Goal: Task Accomplishment & Management: Use online tool/utility

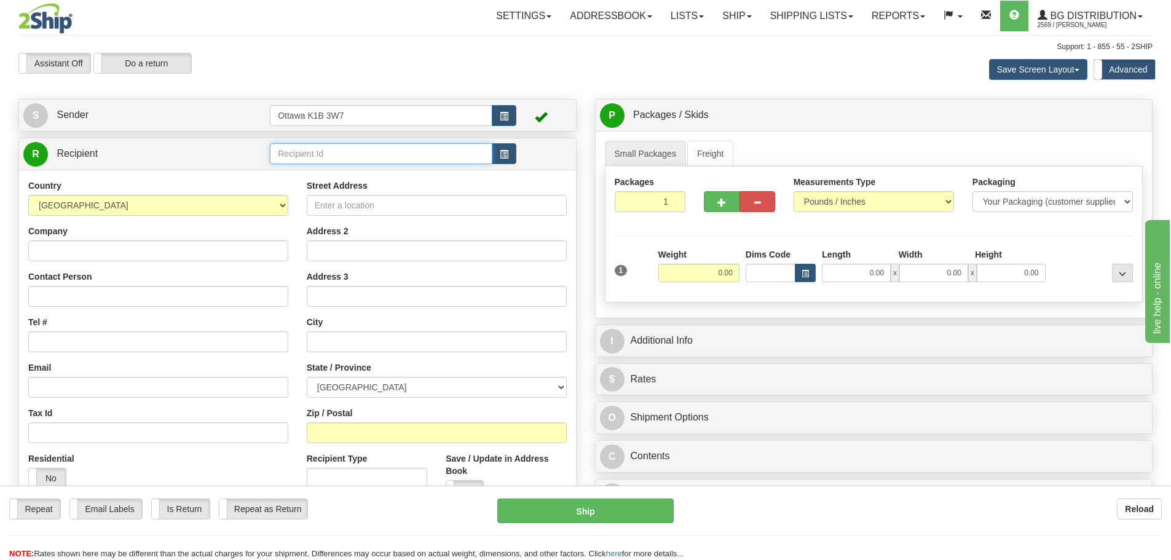
click at [339, 162] on input "text" at bounding box center [381, 153] width 223 height 21
type input "60105"
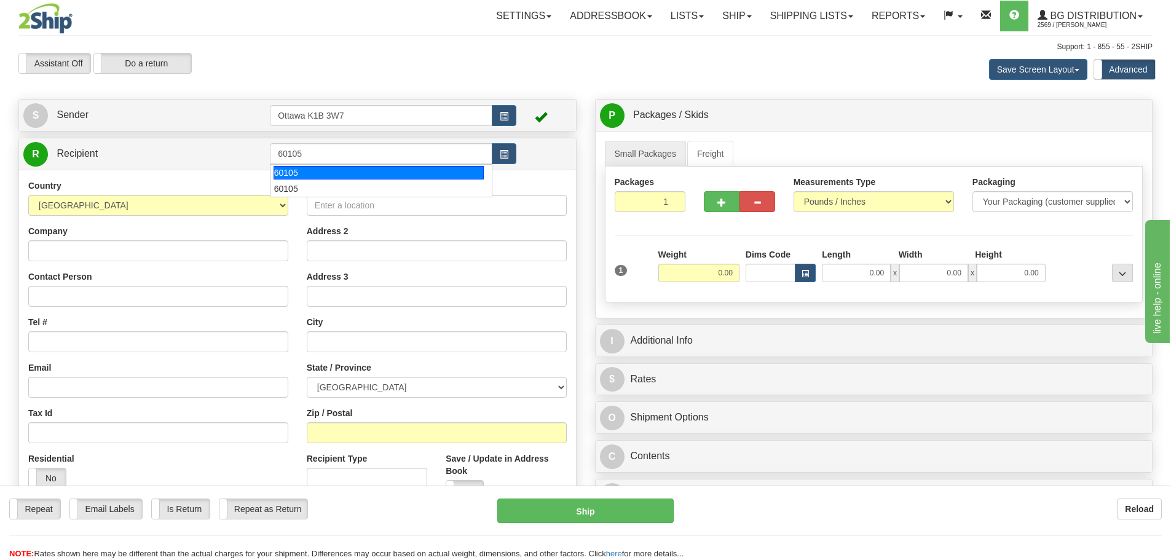
click at [357, 53] on div "Assistant On Assistant Off Do a return Do a return" at bounding box center [249, 63] width 480 height 21
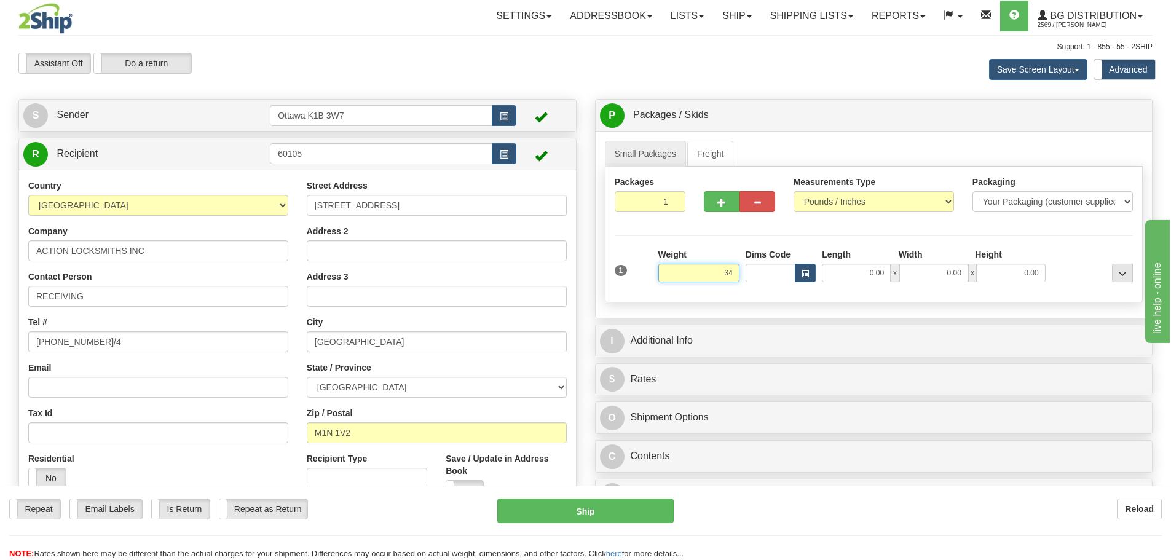
type input "3"
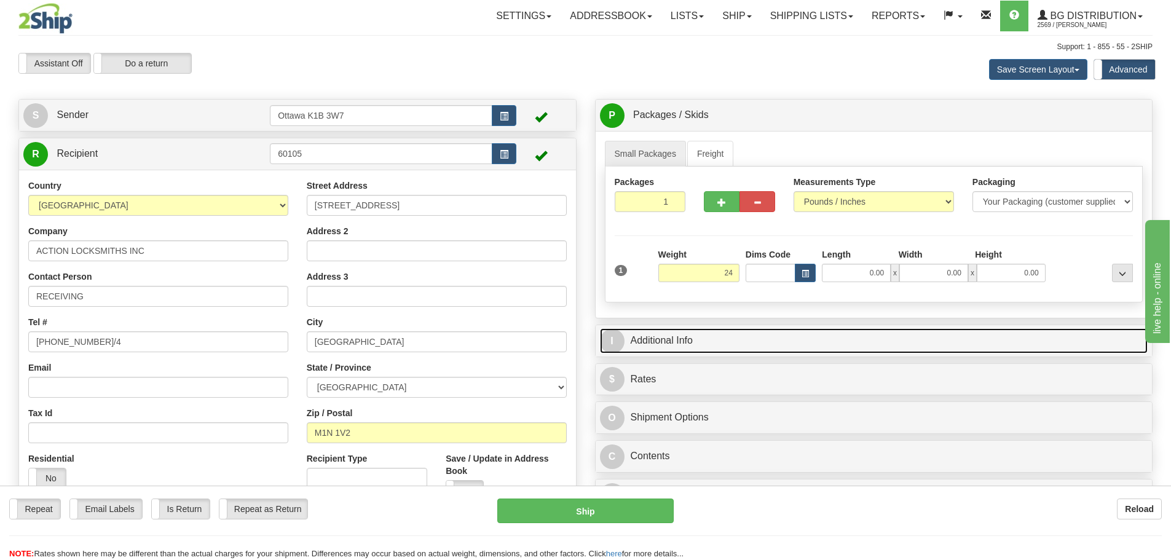
type input "24.00"
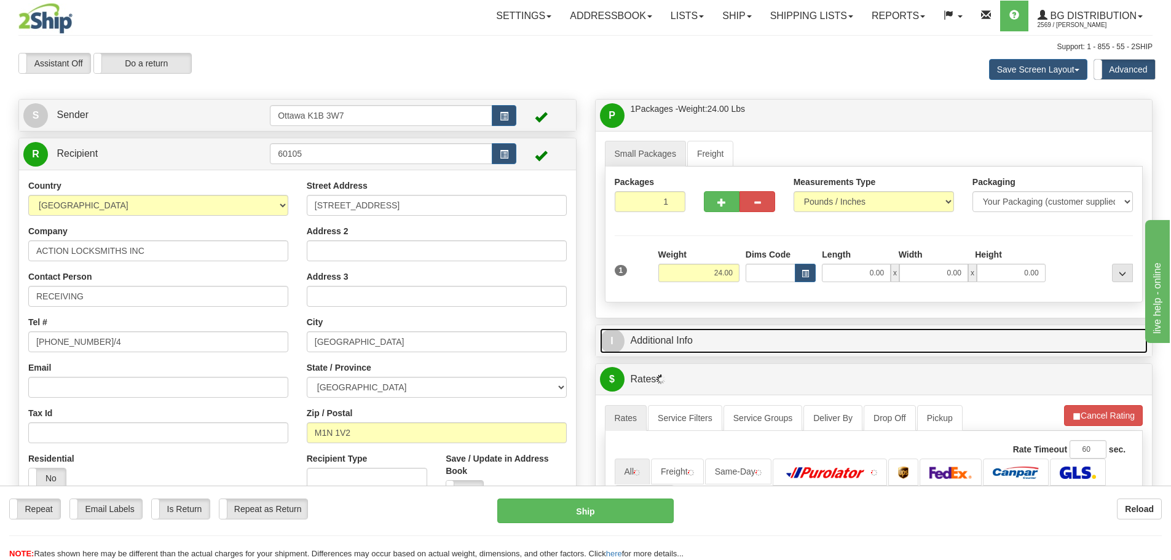
click at [894, 331] on link "I Additional Info" at bounding box center [874, 340] width 548 height 25
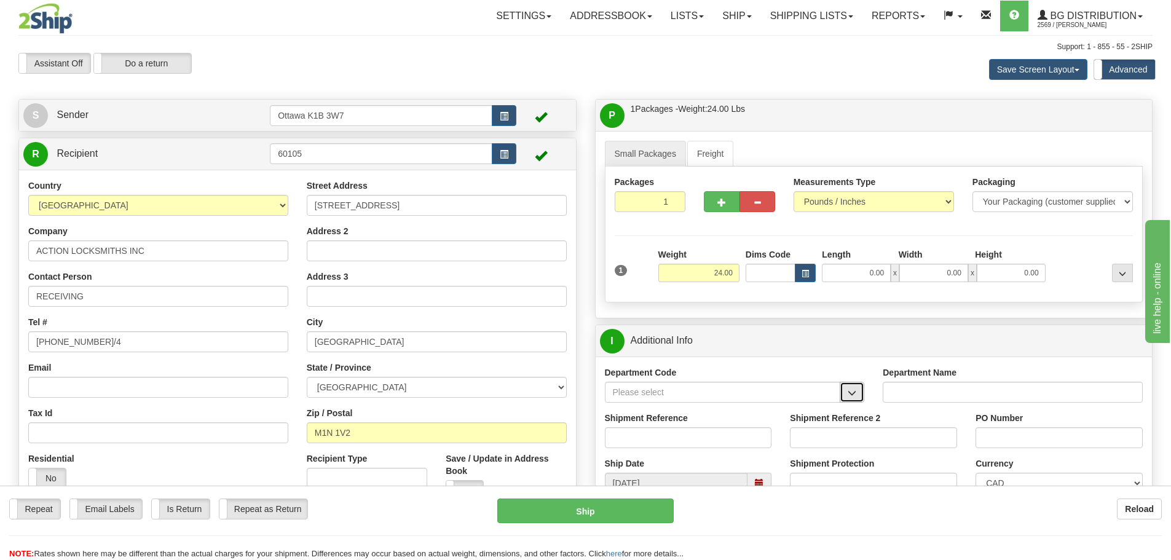
click at [853, 393] on span "button" at bounding box center [852, 393] width 9 height 8
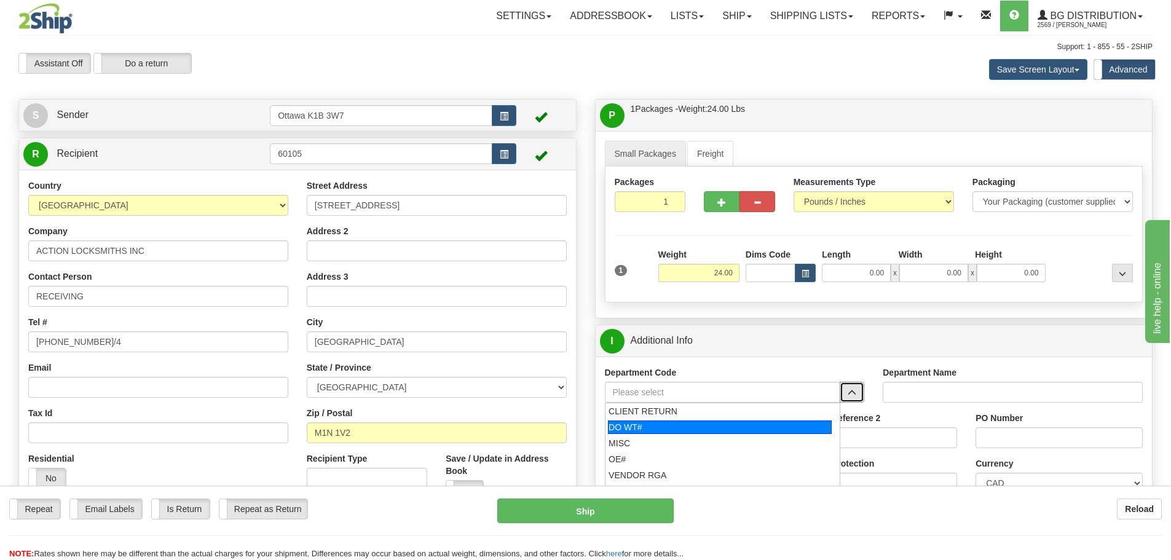
click at [669, 428] on div "DO WT#" at bounding box center [720, 428] width 224 height 14
type input "DO WT#"
type input "DIRECT ORDERS"
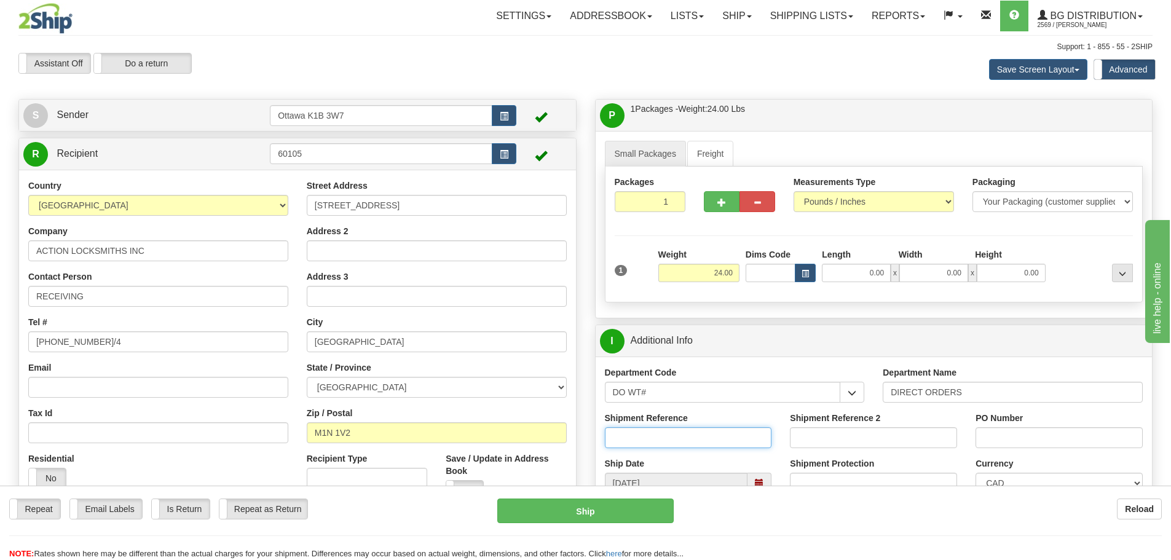
click at [675, 439] on input "Shipment Reference" at bounding box center [688, 437] width 167 height 21
type input "167952-00"
click at [1108, 441] on input "PO Number" at bounding box center [1059, 437] width 167 height 21
type input "CAMERON 101425"
click at [839, 269] on input "0.00" at bounding box center [856, 273] width 69 height 18
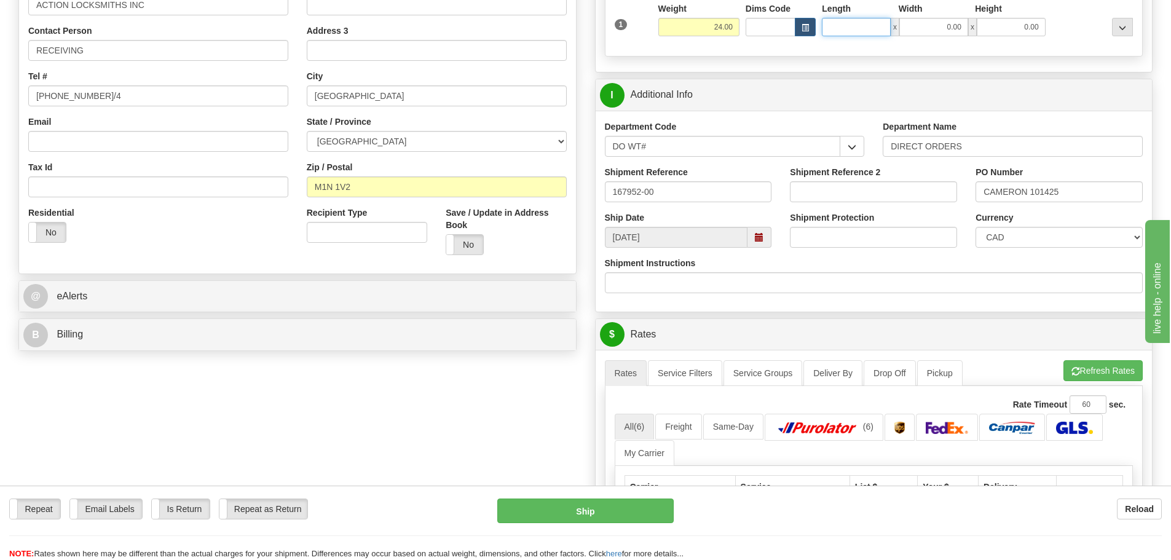
scroll to position [553, 0]
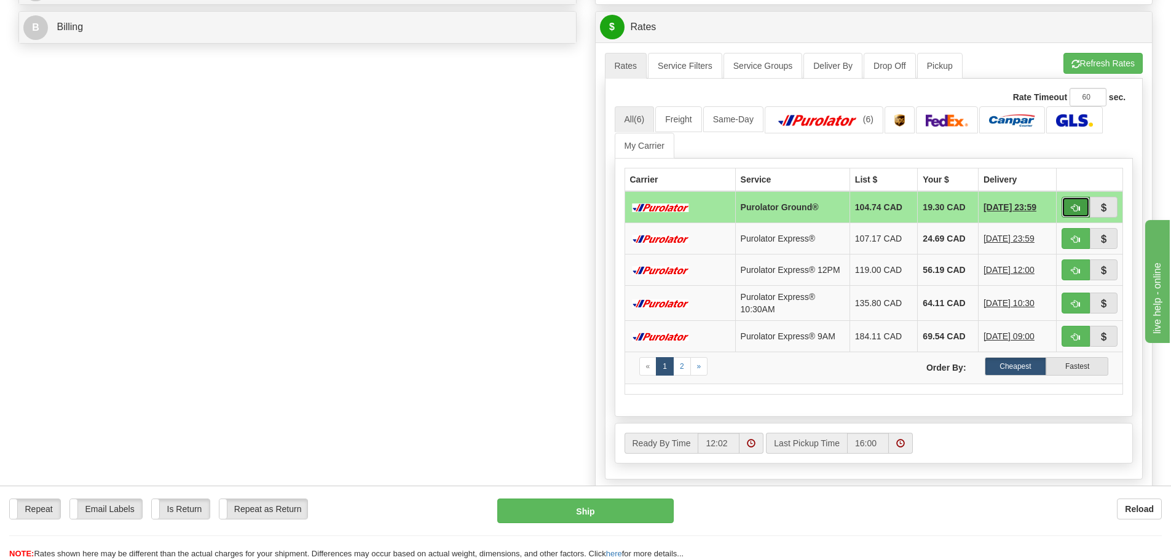
type input "0.00"
click at [1073, 211] on span "button" at bounding box center [1076, 208] width 9 height 8
type input "260"
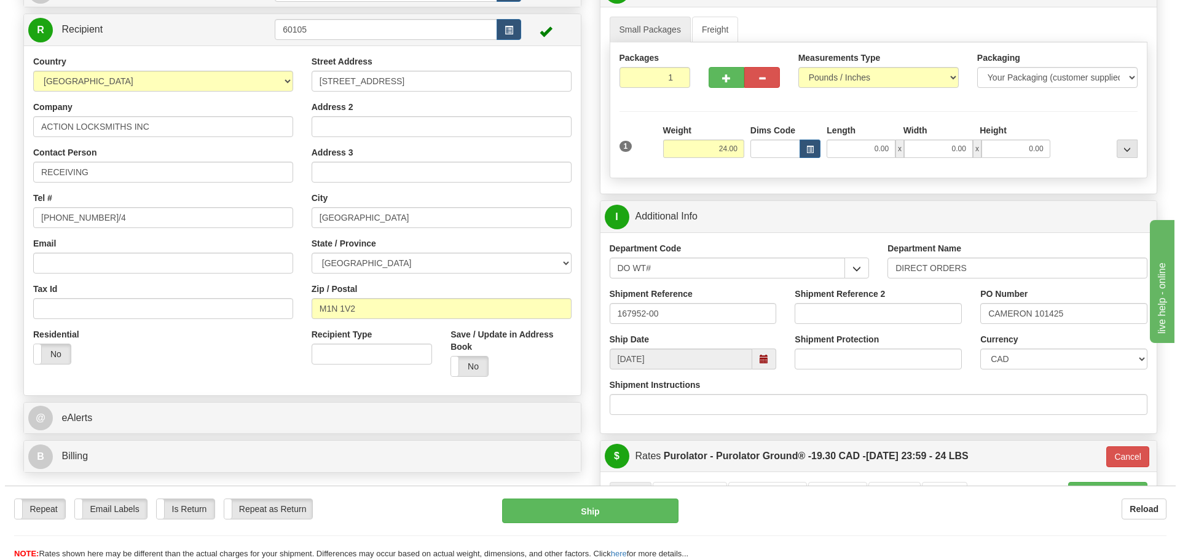
scroll to position [123, 0]
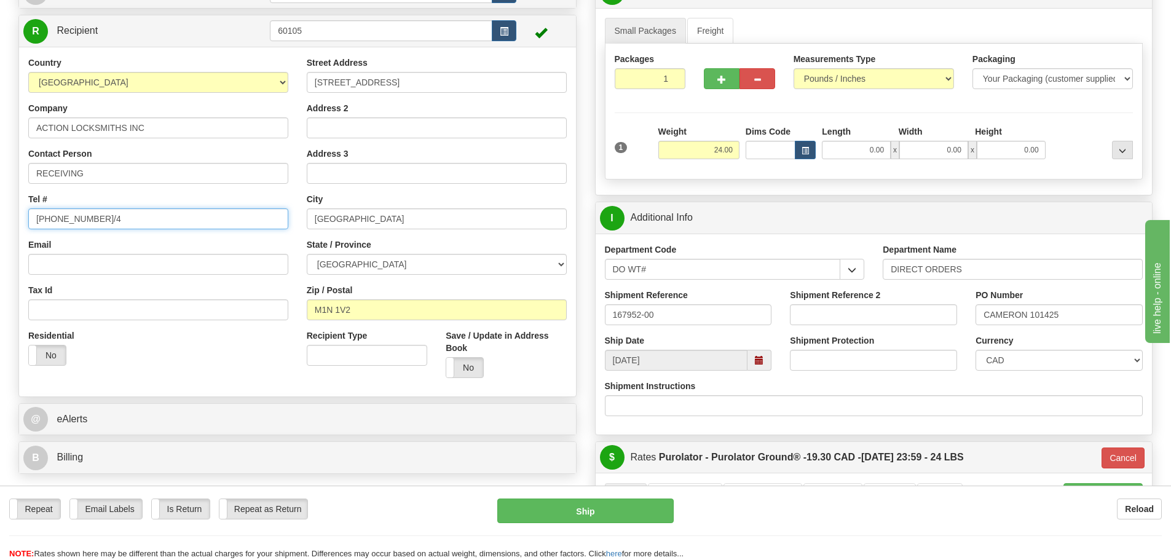
drag, startPoint x: 62, startPoint y: 216, endPoint x: 0, endPoint y: 210, distance: 62.4
click at [0, 210] on div "Toggle navigation Settings Shipping Preferences Fields Preferences New" at bounding box center [585, 493] width 1171 height 1233
type input "[PHONE_NUMBER]/4"
click at [457, 378] on div "Save / Update in Address Book Yes No" at bounding box center [505, 359] width 139 height 58
click at [459, 376] on label "No" at bounding box center [464, 368] width 37 height 20
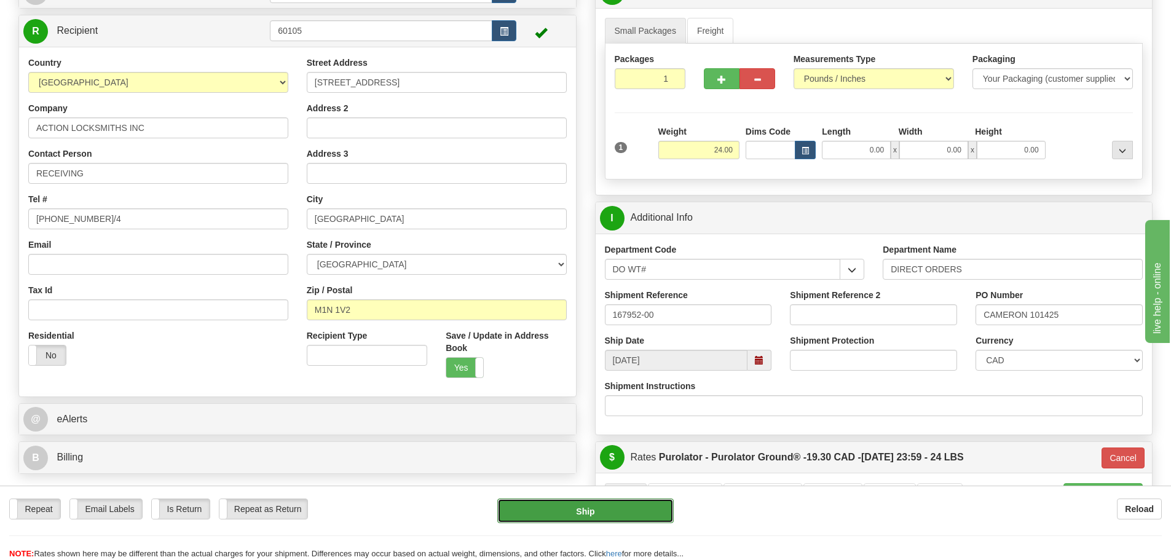
click at [622, 510] on button "Ship" at bounding box center [585, 511] width 176 height 25
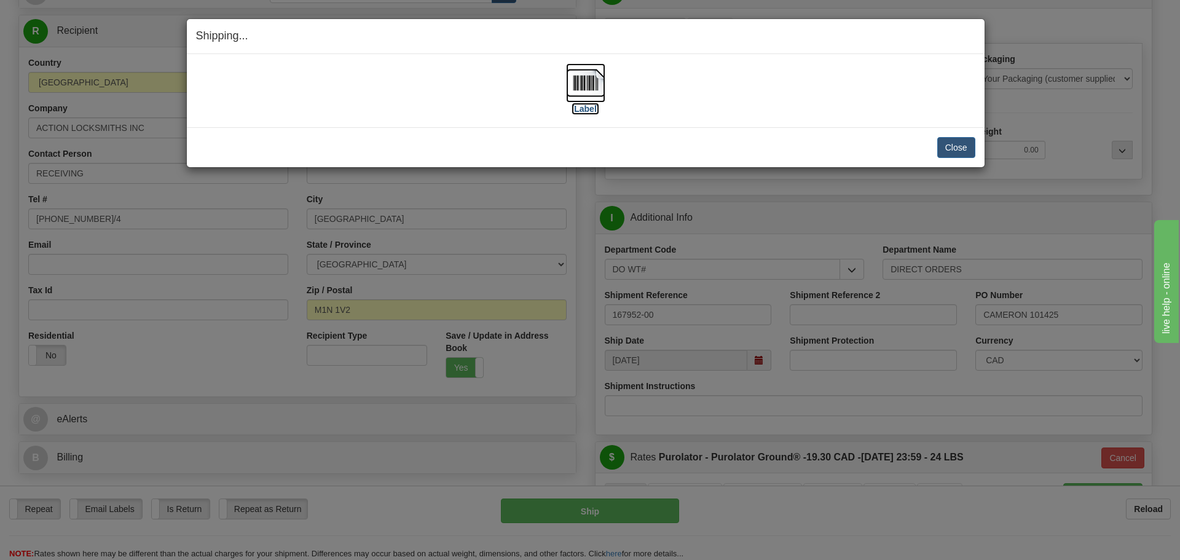
click at [589, 113] on label "[Label]" at bounding box center [586, 109] width 28 height 12
